Goal: Task Accomplishment & Management: Manage account settings

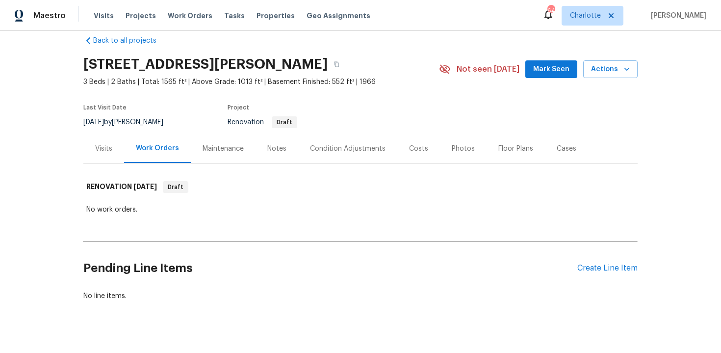
scroll to position [29, 0]
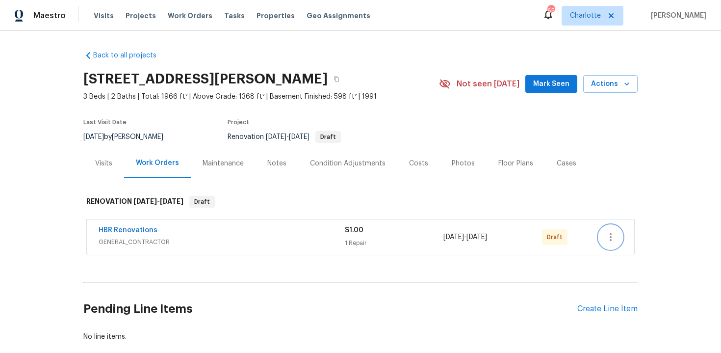
click at [611, 236] on icon "button" at bounding box center [611, 237] width 2 height 8
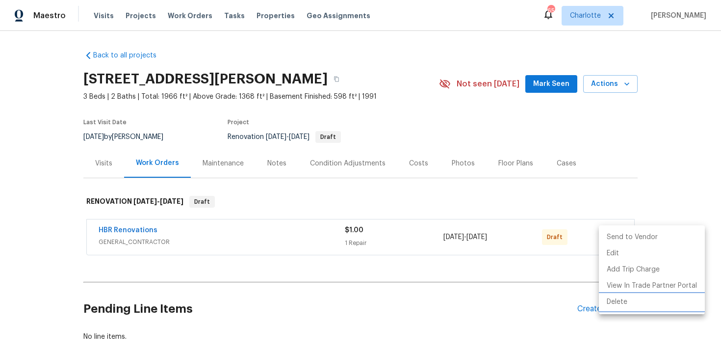
click at [627, 302] on li "Delete" at bounding box center [652, 302] width 106 height 16
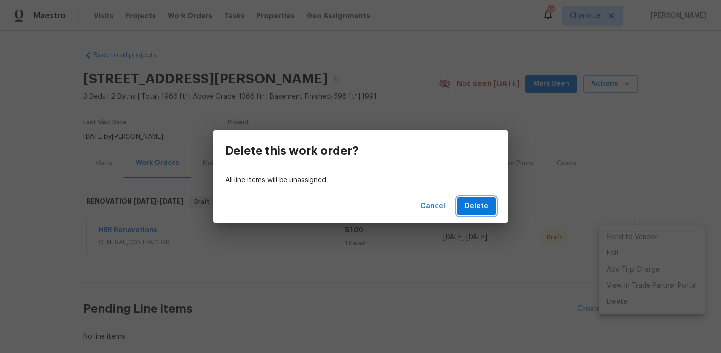
click at [478, 205] on span "Delete" at bounding box center [476, 206] width 23 height 12
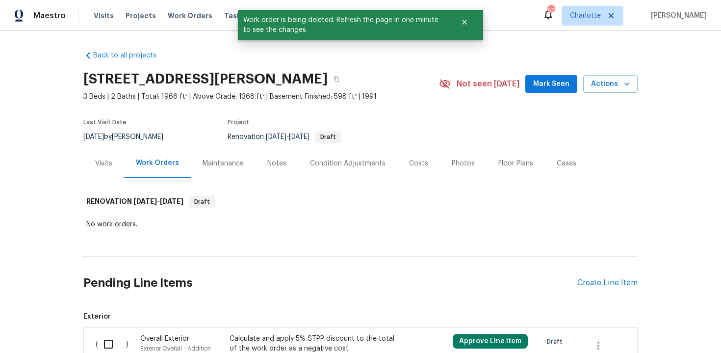
scroll to position [97, 0]
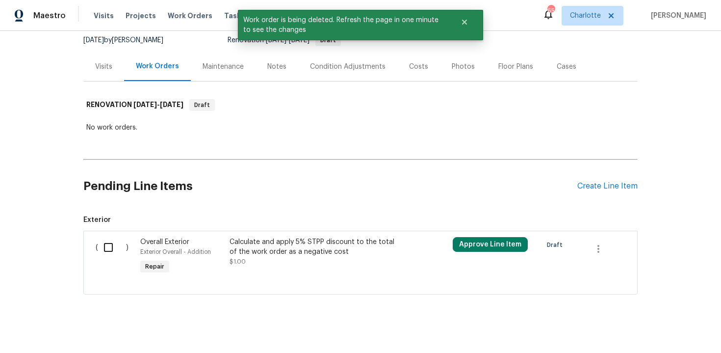
click at [111, 251] on input "checkbox" at bounding box center [112, 247] width 28 height 21
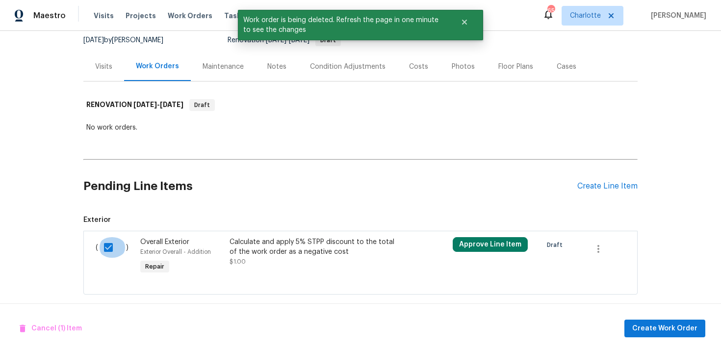
click at [107, 249] on input "checkbox" at bounding box center [112, 247] width 28 height 21
checkbox input "false"
